Goal: Complete application form

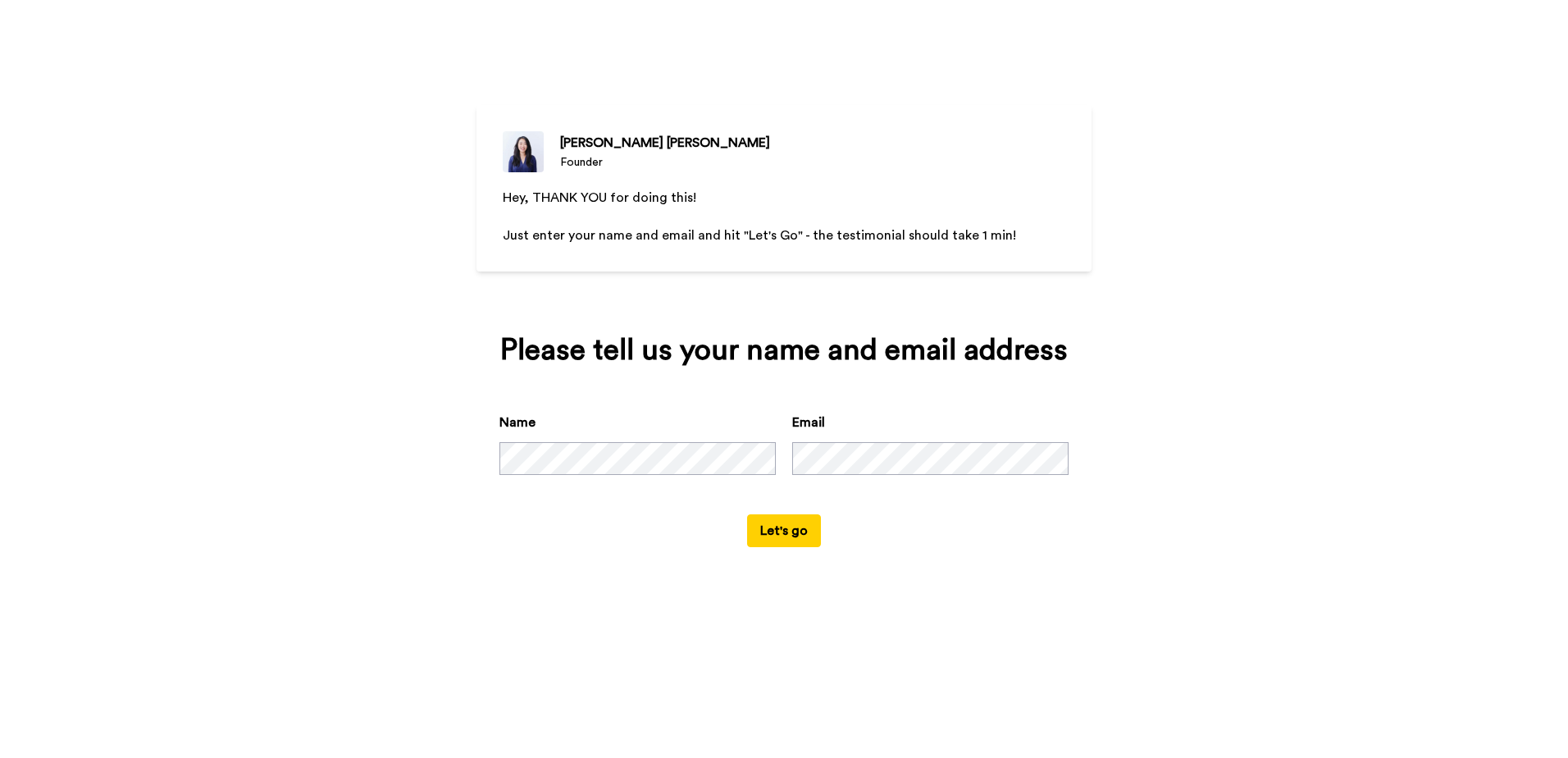
click at [788, 536] on button "Let's go" at bounding box center [784, 530] width 74 height 33
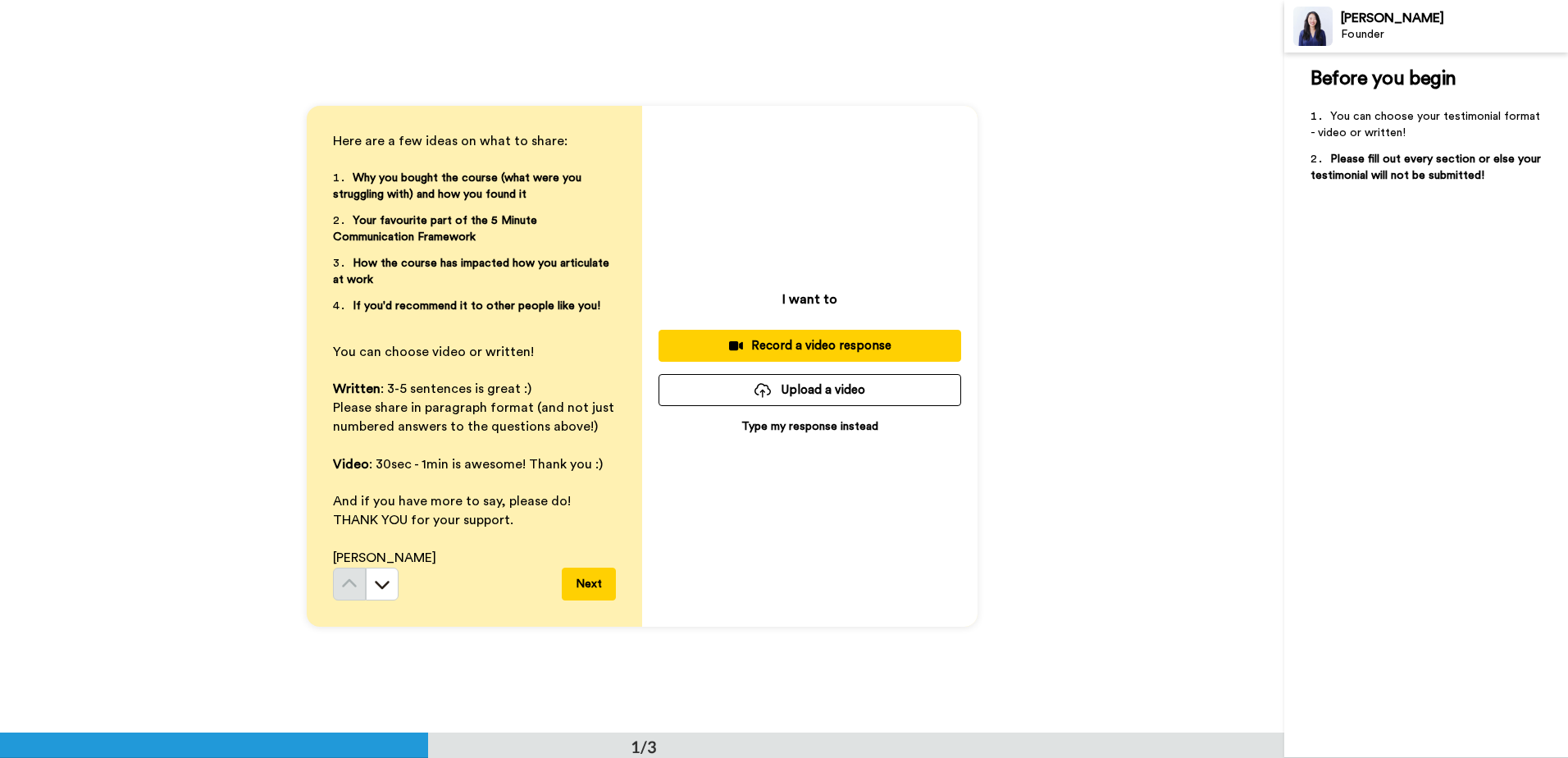
click at [596, 590] on button "Next" at bounding box center [588, 584] width 54 height 33
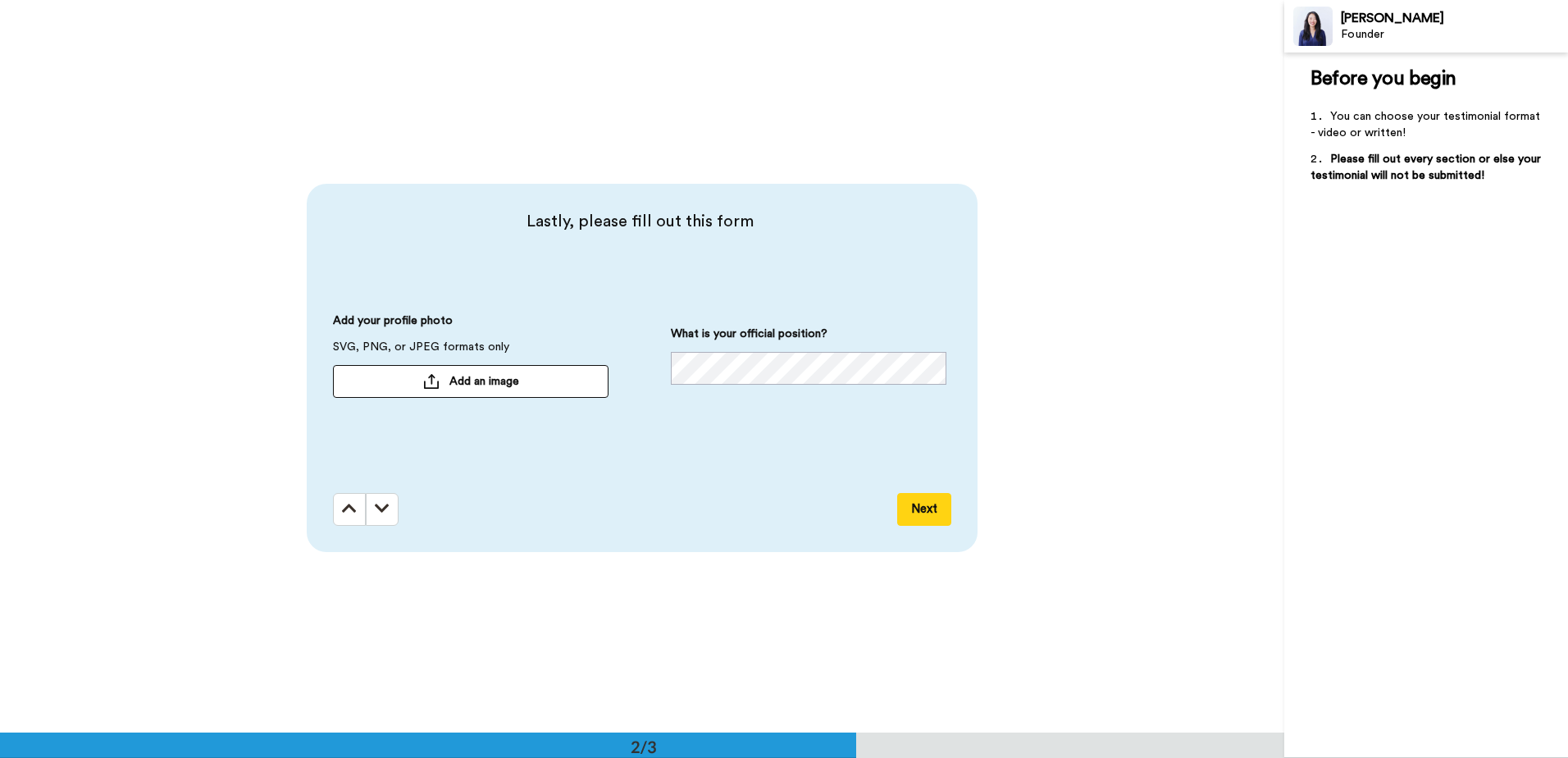
scroll to position [733, 0]
click at [920, 504] on button "Next" at bounding box center [924, 507] width 54 height 33
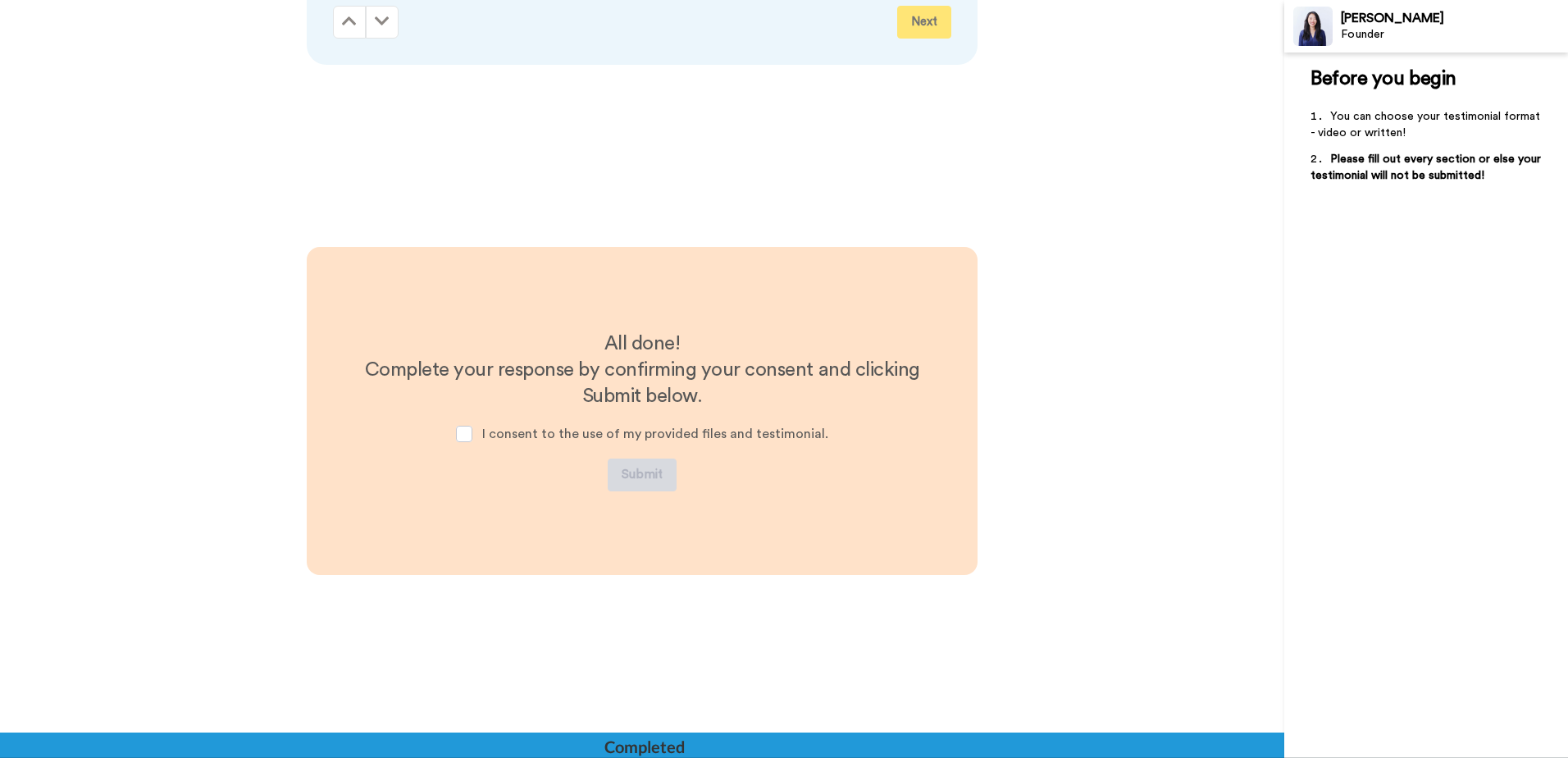
scroll to position [1262, 0]
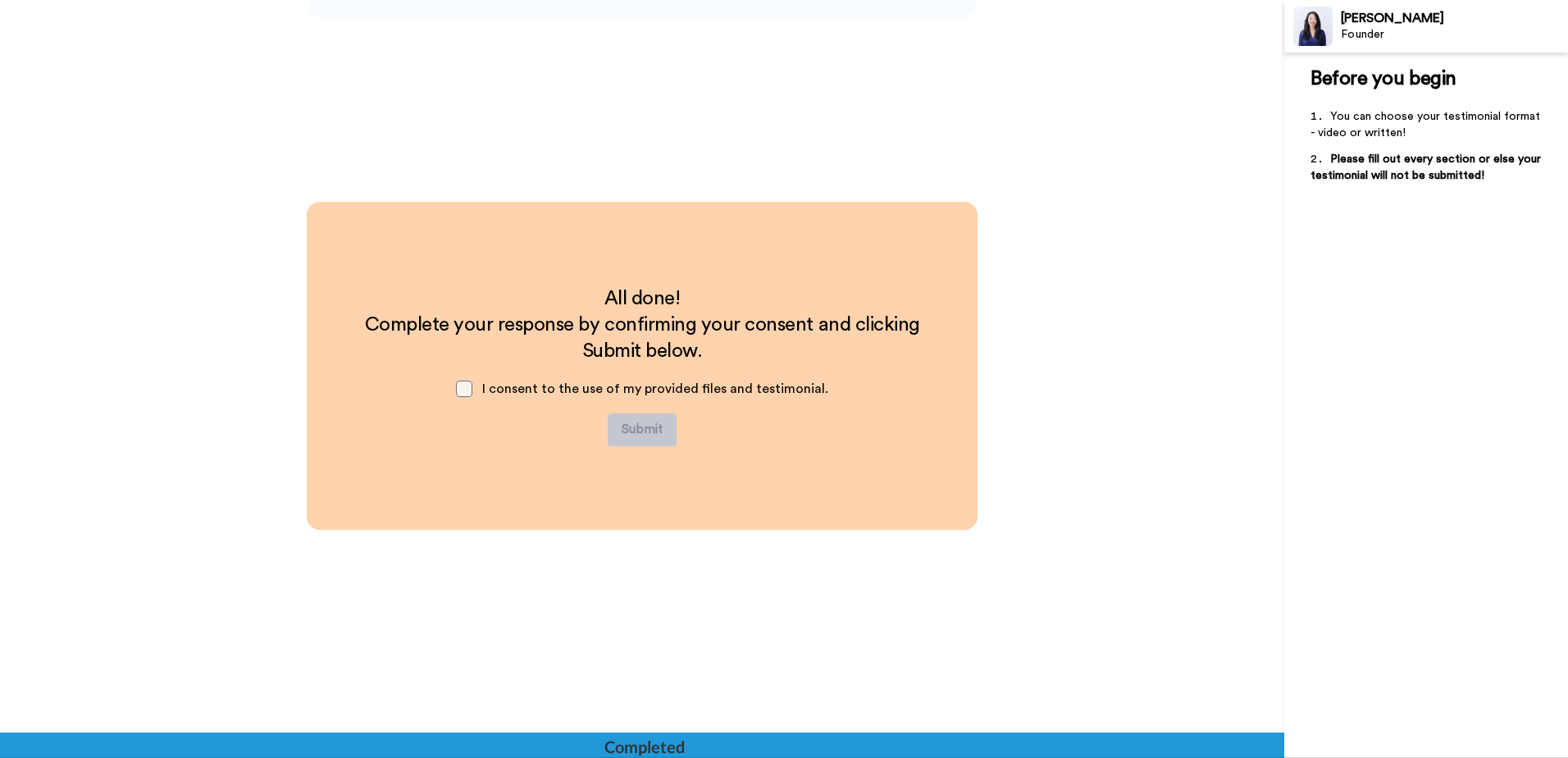
click at [468, 385] on span at bounding box center [464, 388] width 16 height 16
click at [465, 386] on span at bounding box center [464, 388] width 16 height 16
click at [467, 389] on span at bounding box center [464, 388] width 16 height 16
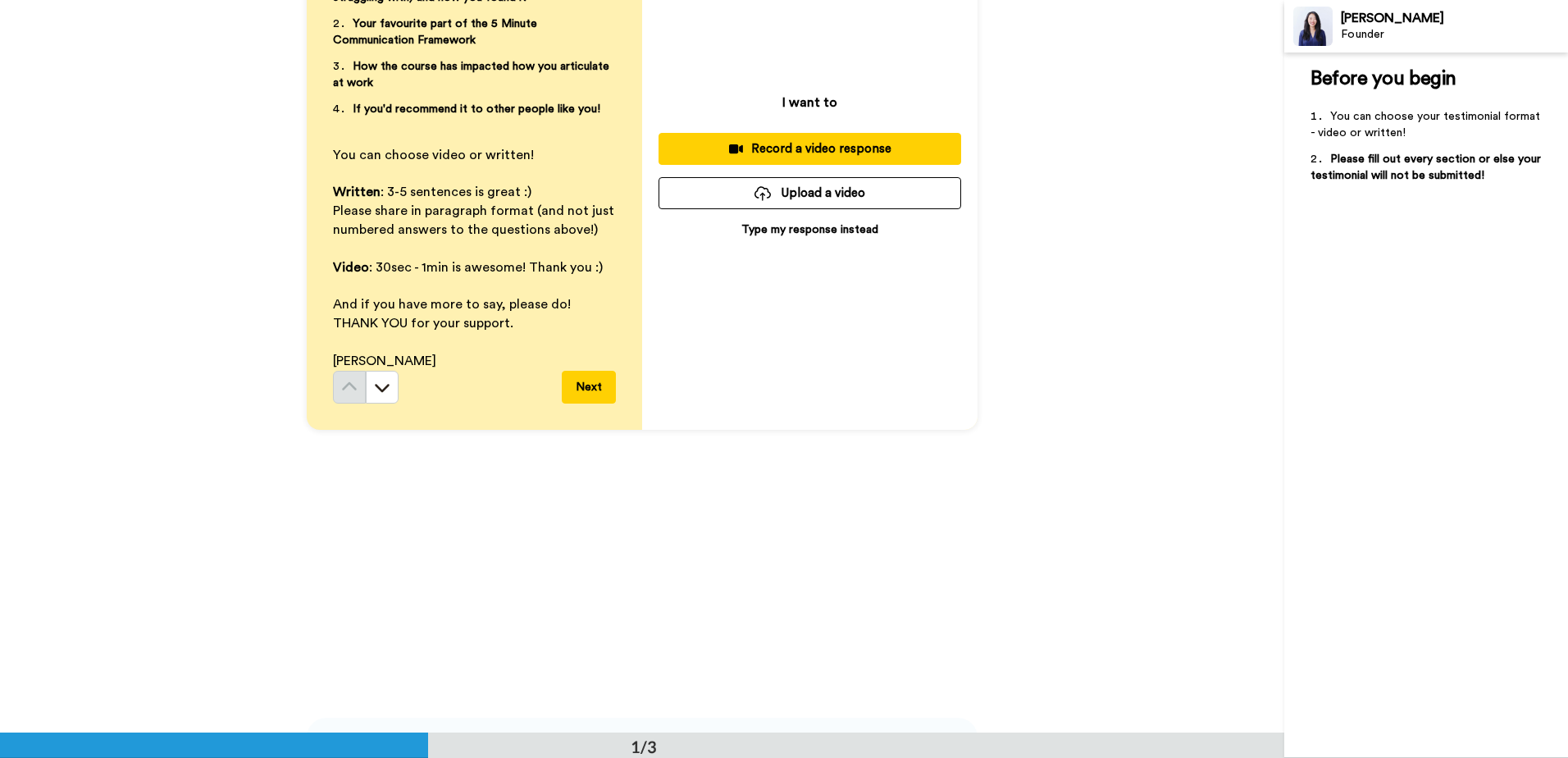
scroll to position [0, 0]
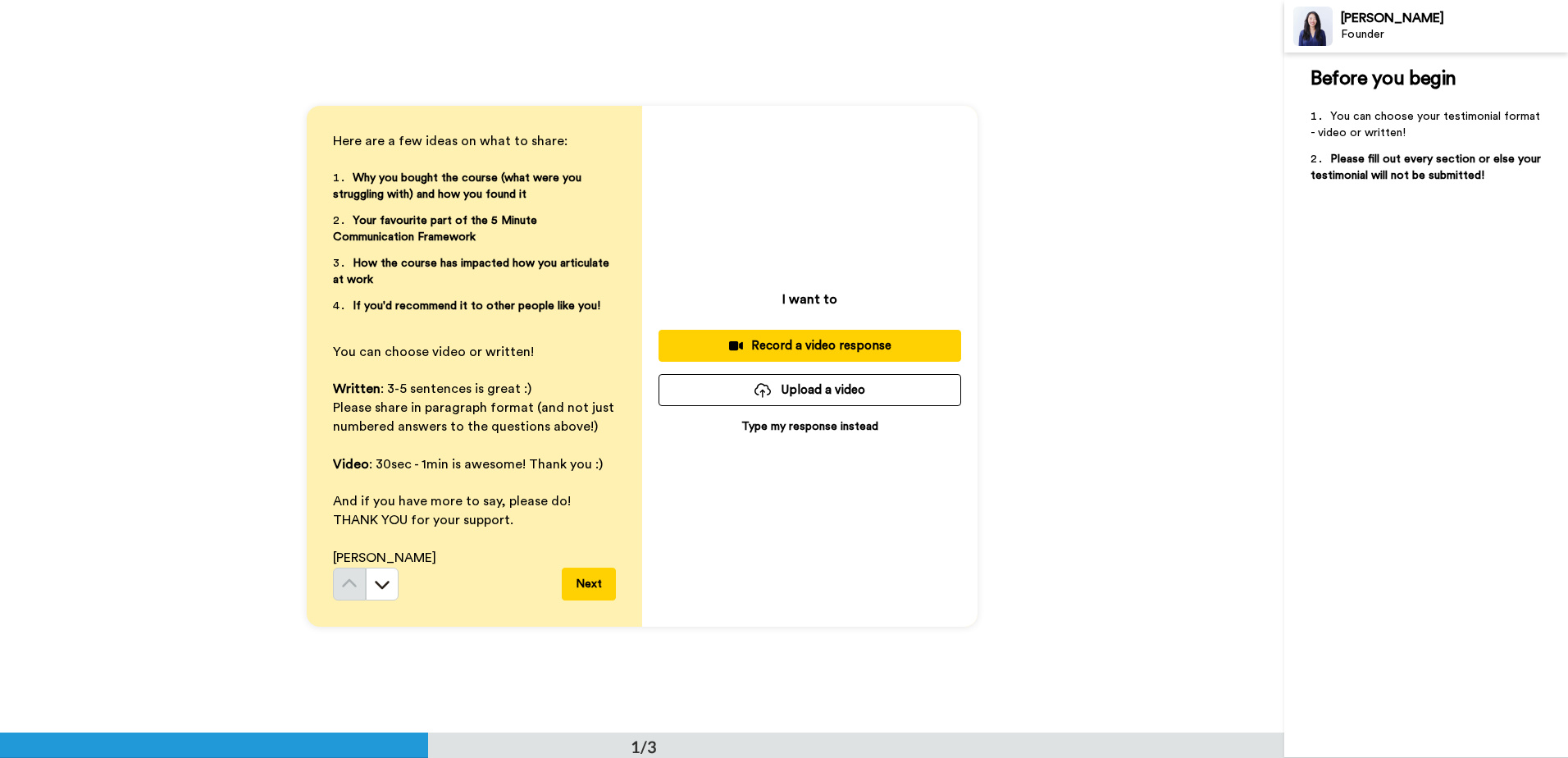
click at [794, 429] on p "Type my response instead" at bounding box center [810, 426] width 137 height 16
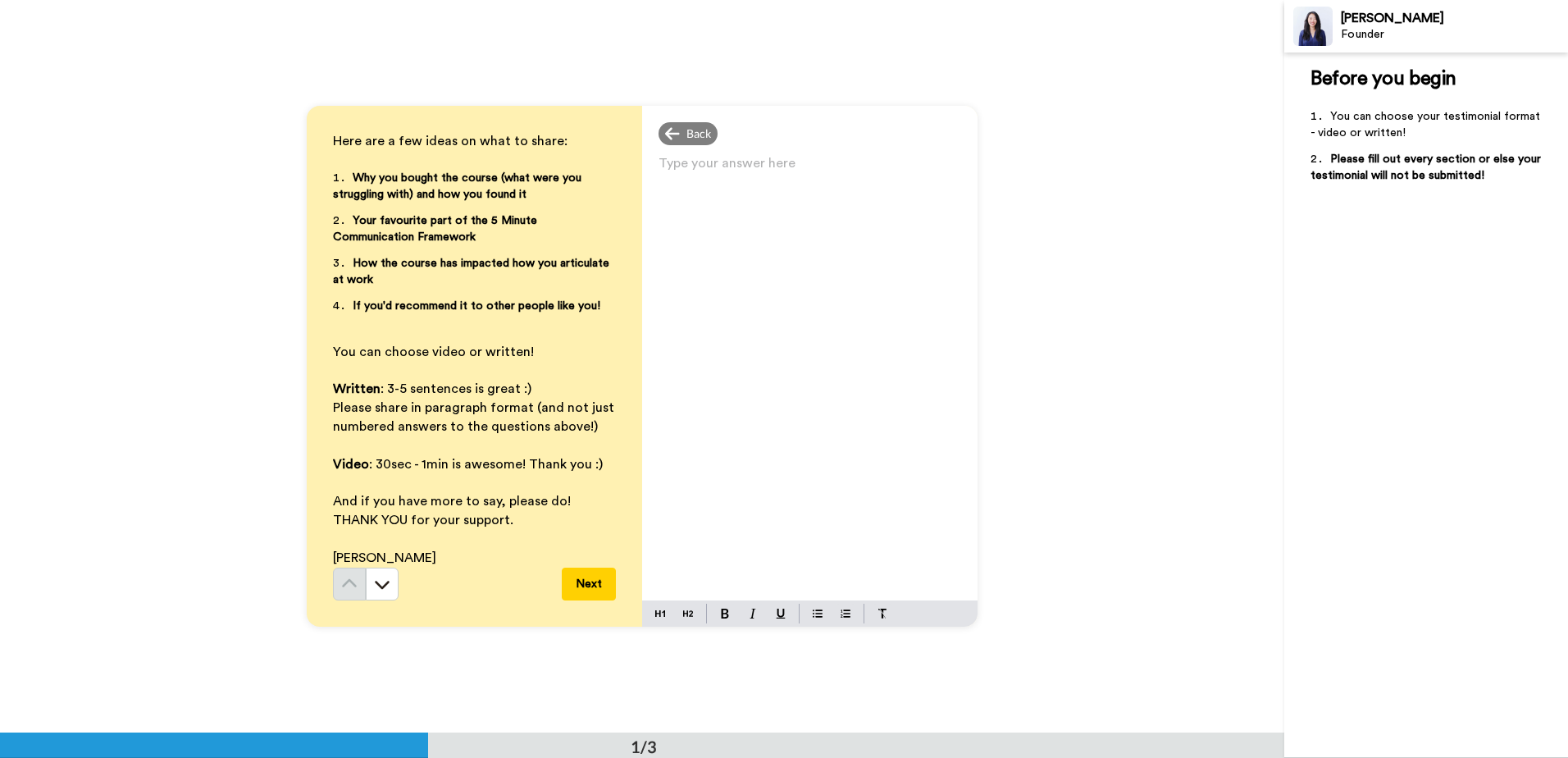
click at [760, 178] on p "Type your answer here ﻿" at bounding box center [810, 170] width 303 height 23
click at [586, 583] on button "Next" at bounding box center [588, 584] width 54 height 33
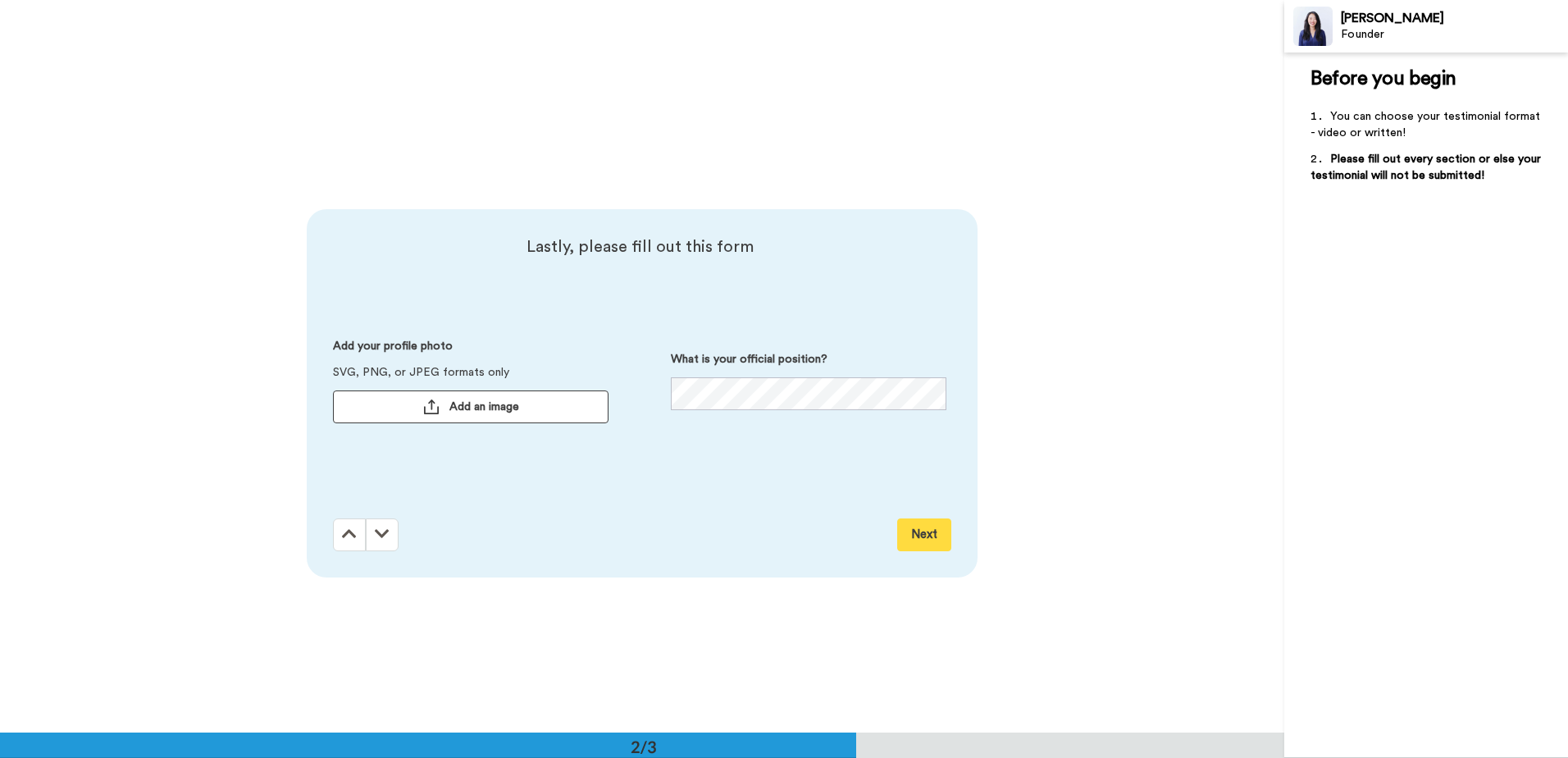
scroll to position [733, 0]
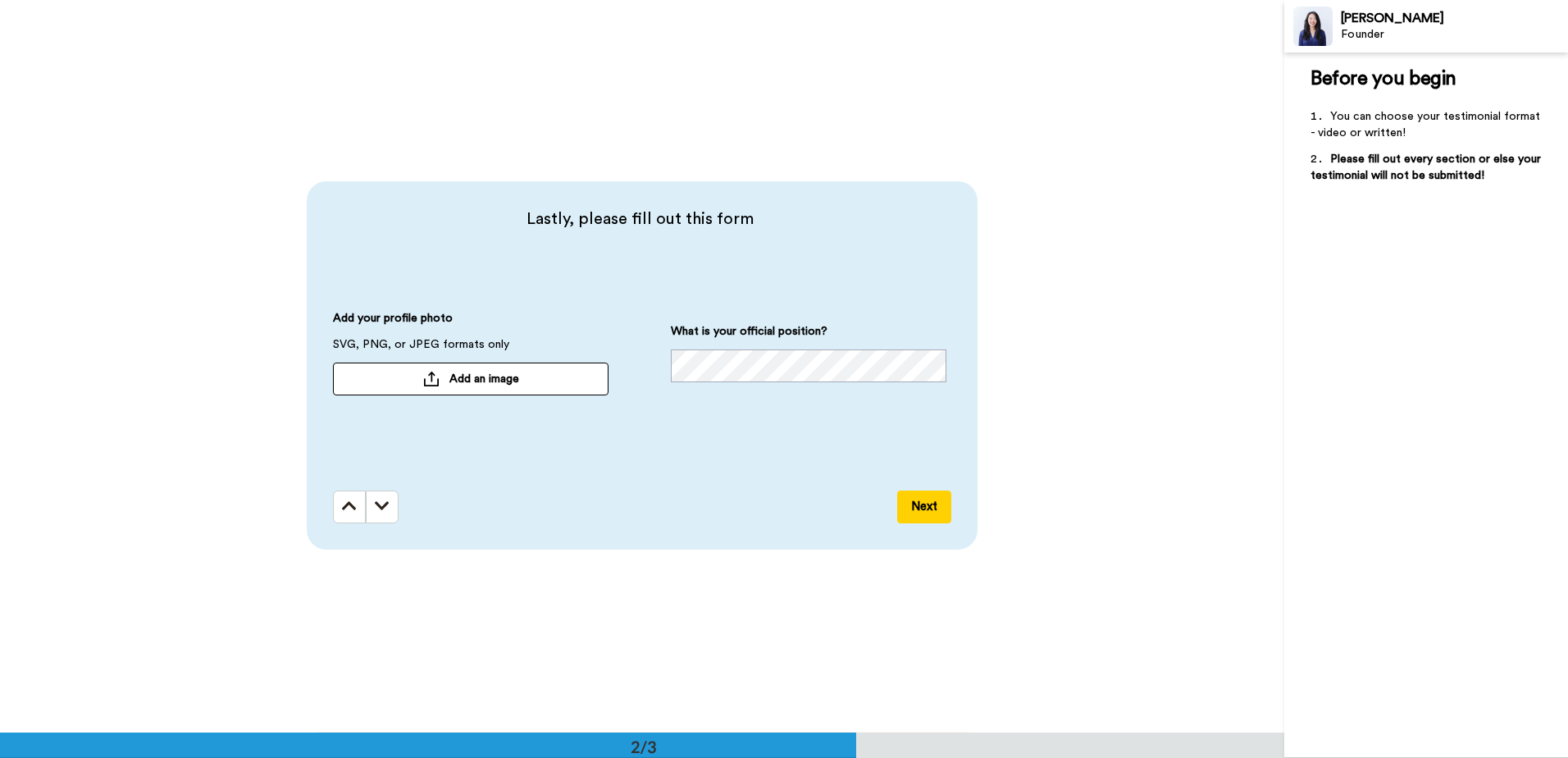
click at [909, 504] on button "Next" at bounding box center [924, 507] width 54 height 33
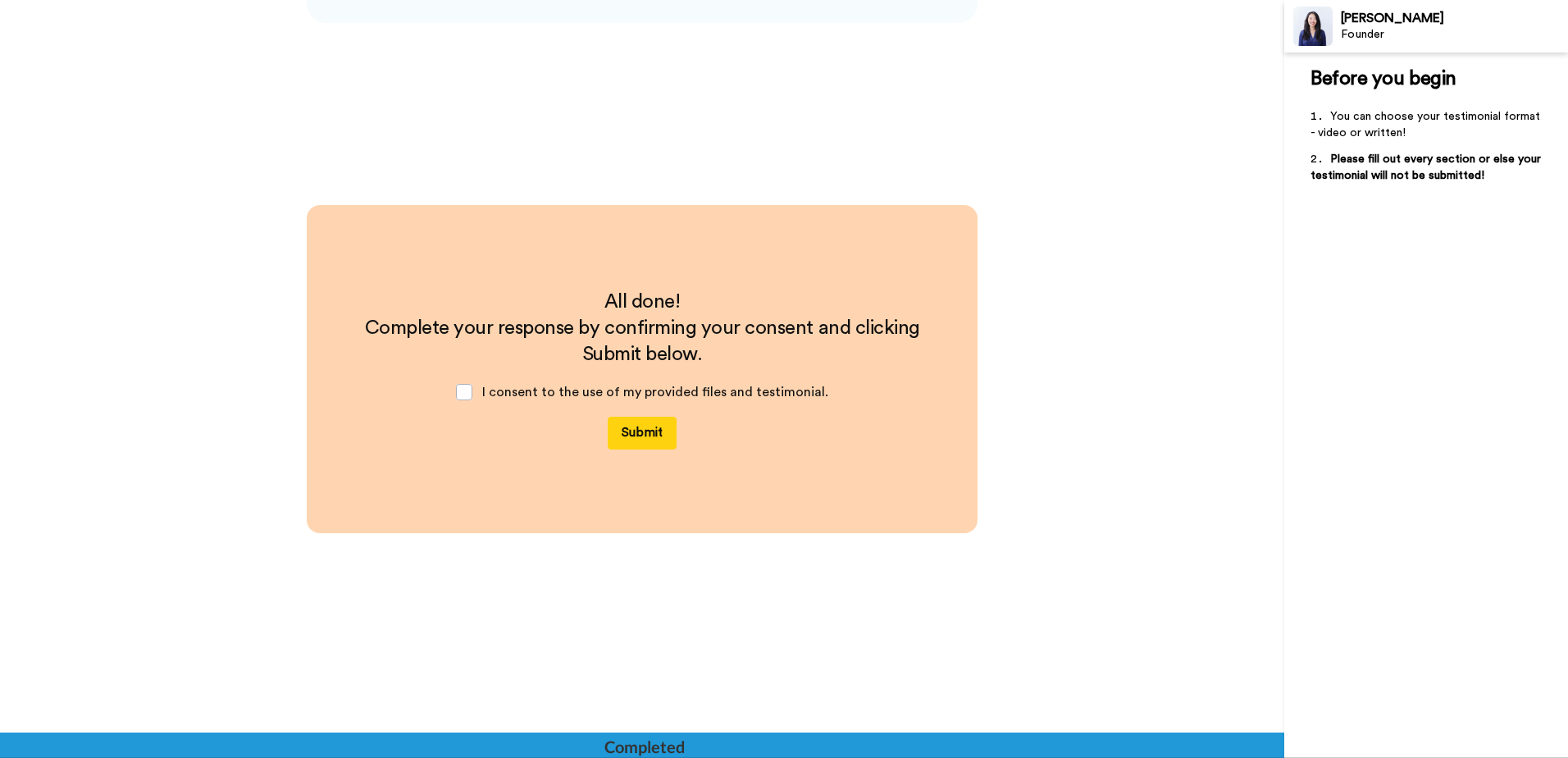
scroll to position [1262, 0]
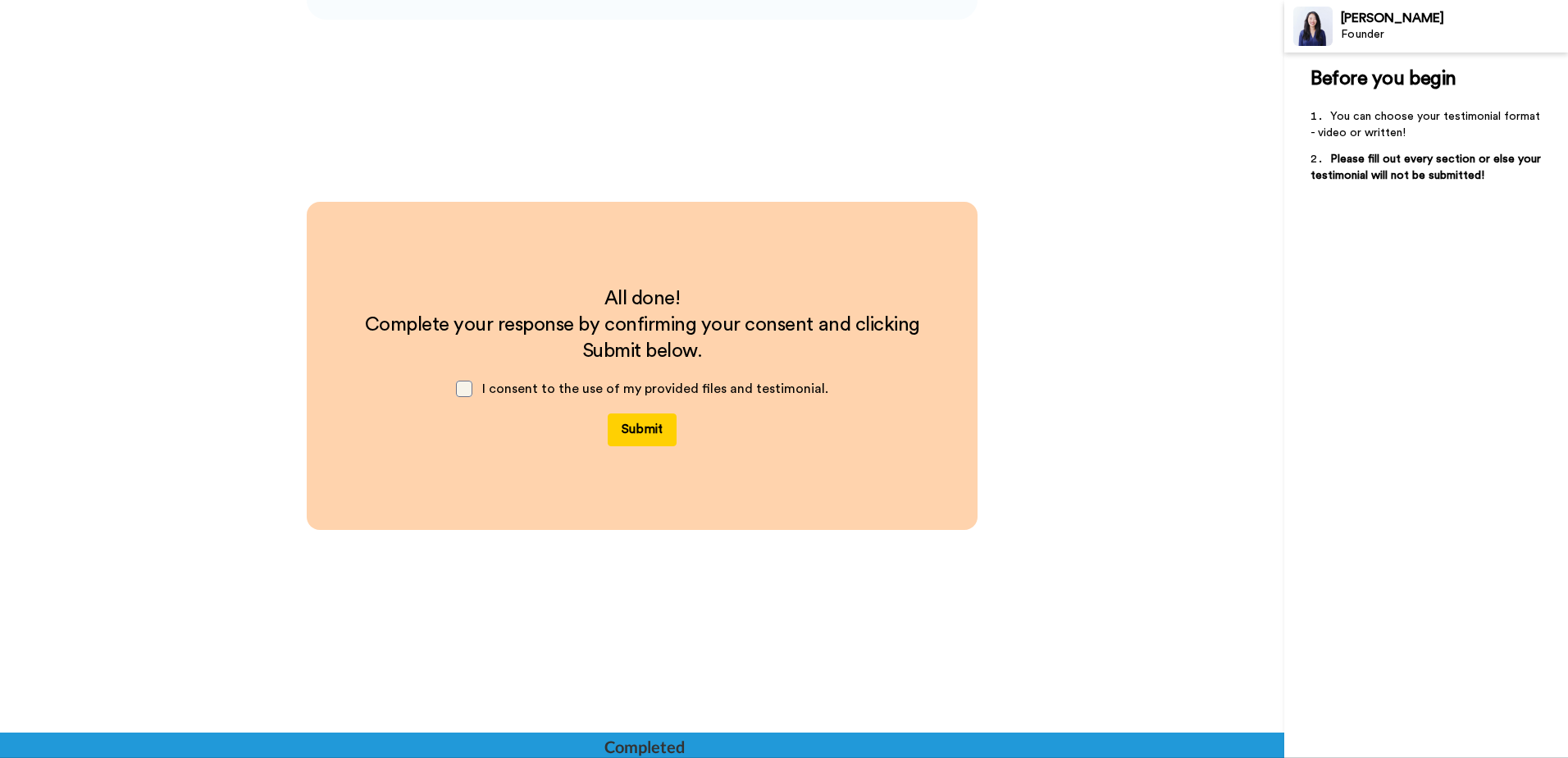
click at [462, 384] on span at bounding box center [464, 388] width 16 height 16
click at [467, 385] on span at bounding box center [464, 388] width 16 height 16
click at [654, 434] on button "Submit" at bounding box center [643, 429] width 69 height 33
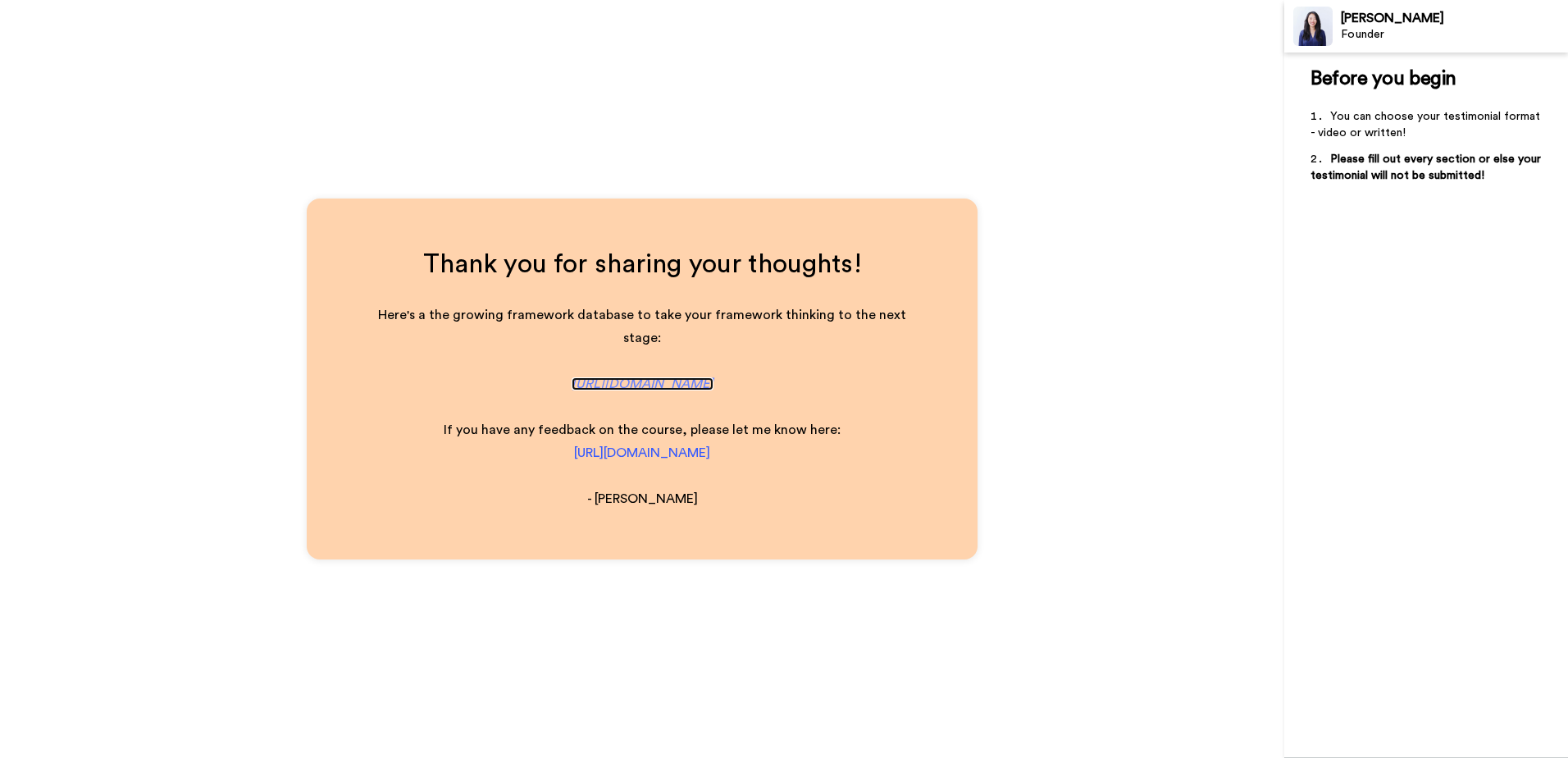
click at [673, 384] on span "[URL][DOMAIN_NAME]" at bounding box center [643, 383] width 142 height 13
